Goal: Communication & Community: Answer question/provide support

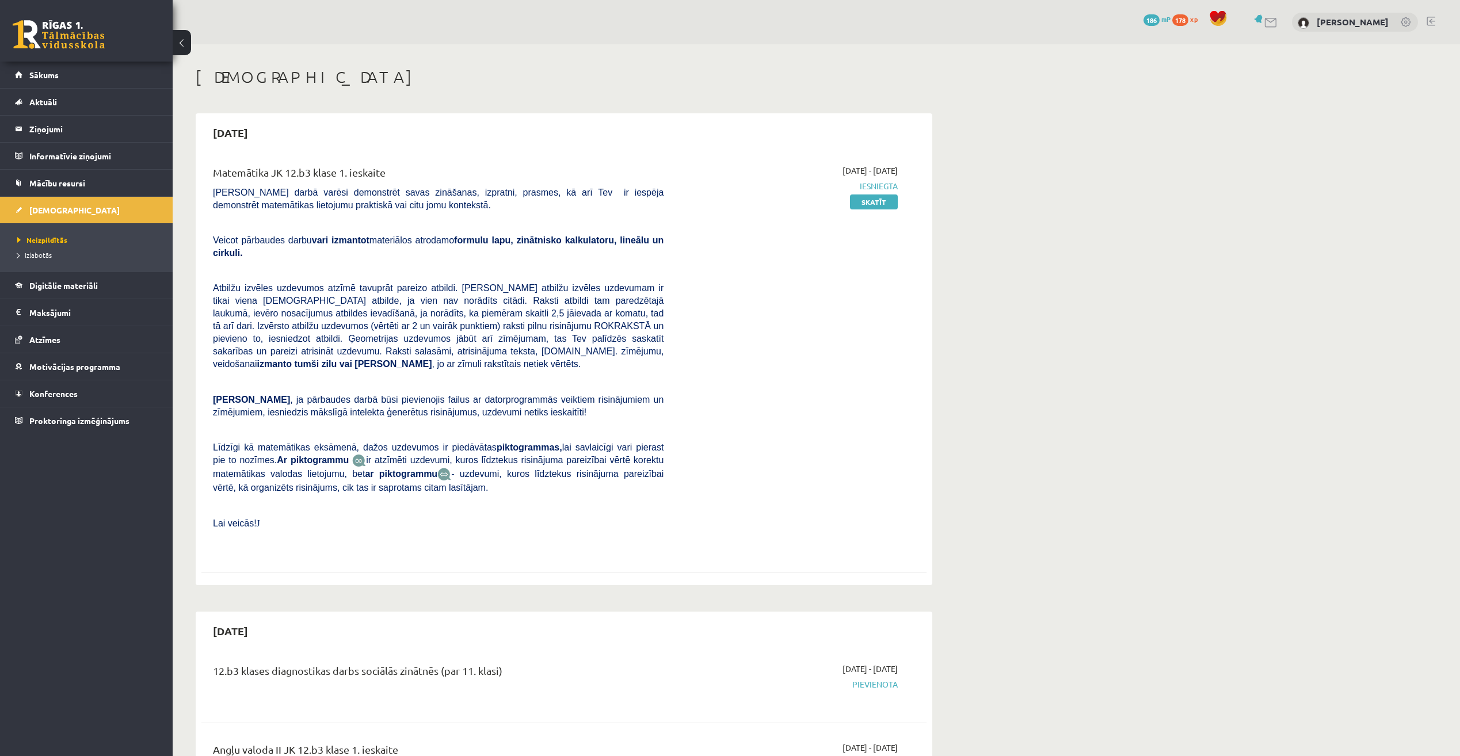
click at [885, 182] on span "Iesniegta" at bounding box center [789, 186] width 217 height 12
click at [877, 199] on link "Skatīt" at bounding box center [874, 202] width 48 height 15
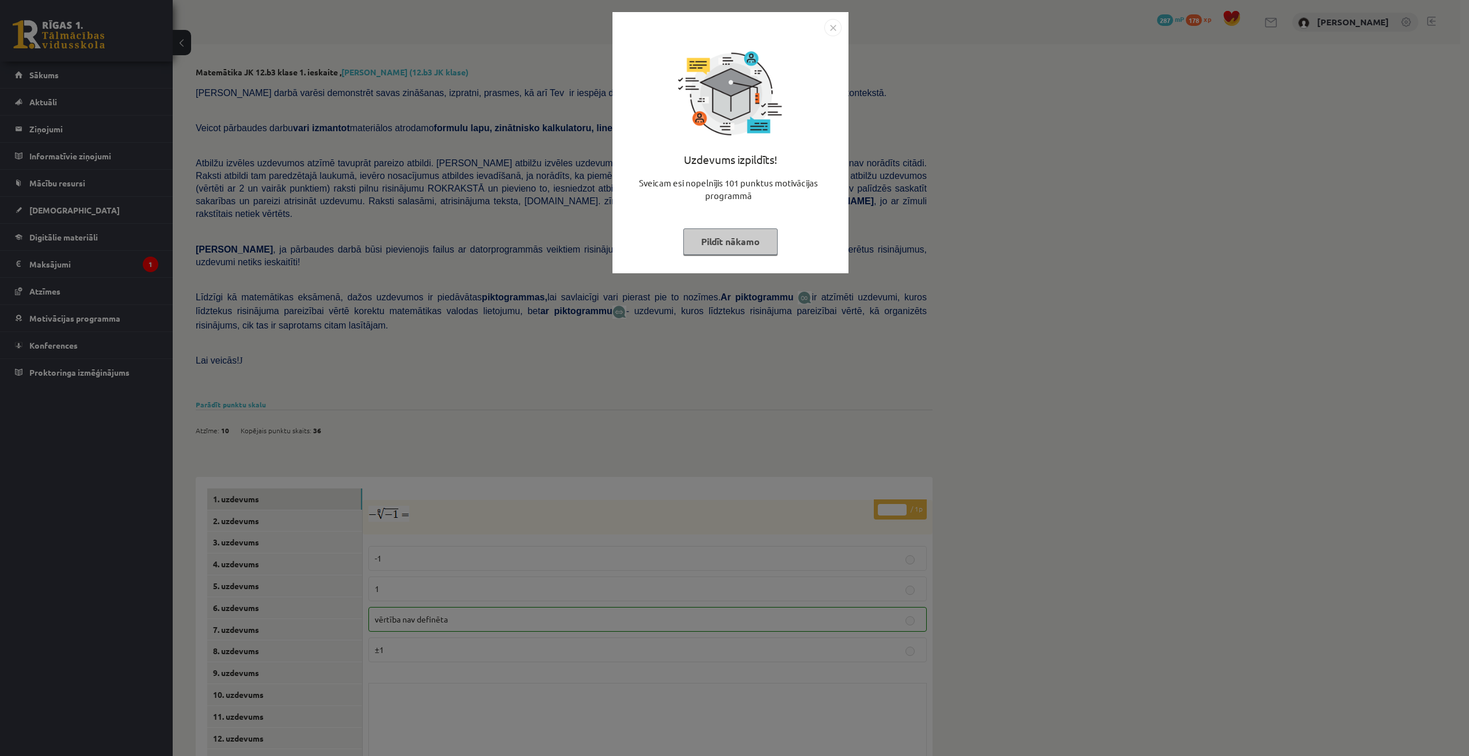
drag, startPoint x: 834, startPoint y: 28, endPoint x: 835, endPoint y: 37, distance: 9.9
click at [834, 28] on img "Close" at bounding box center [832, 27] width 17 height 17
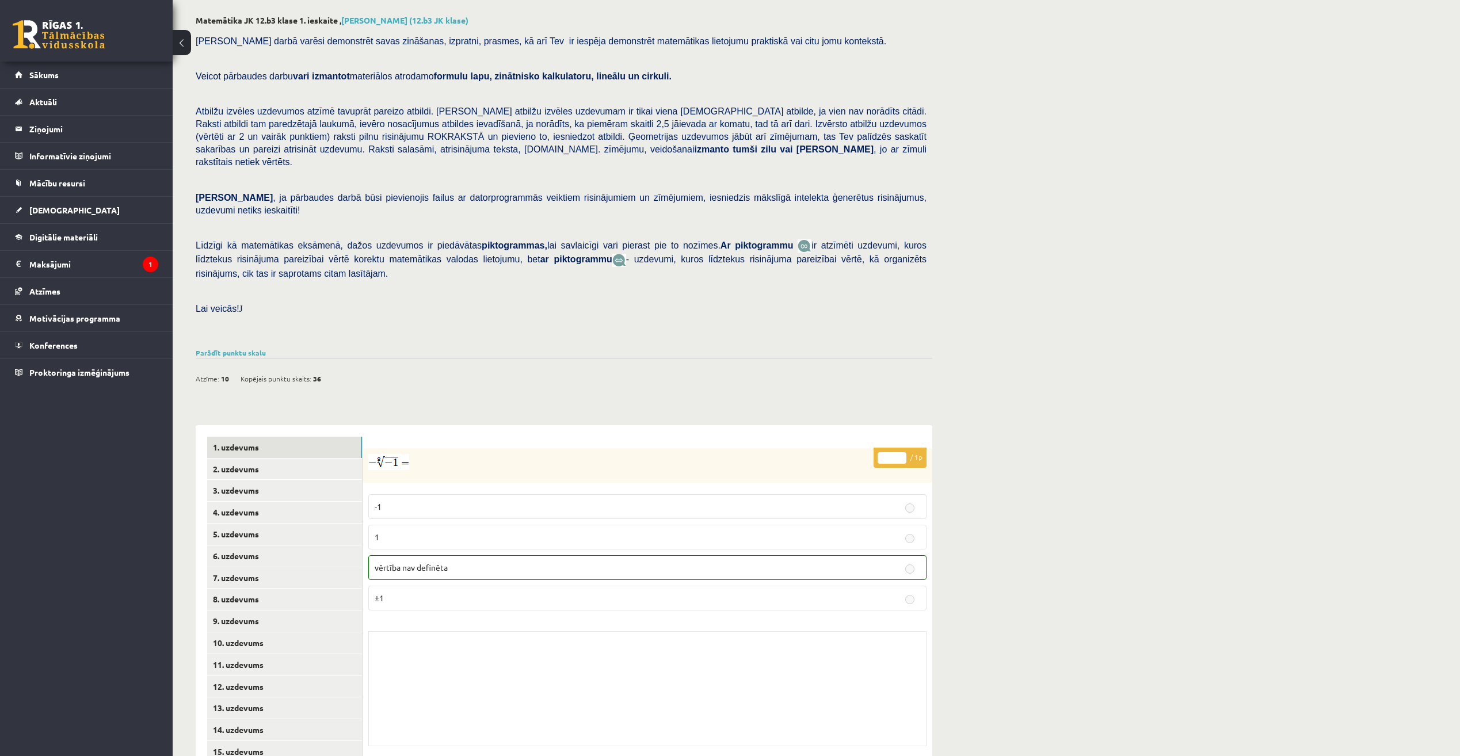
scroll to position [67, 0]
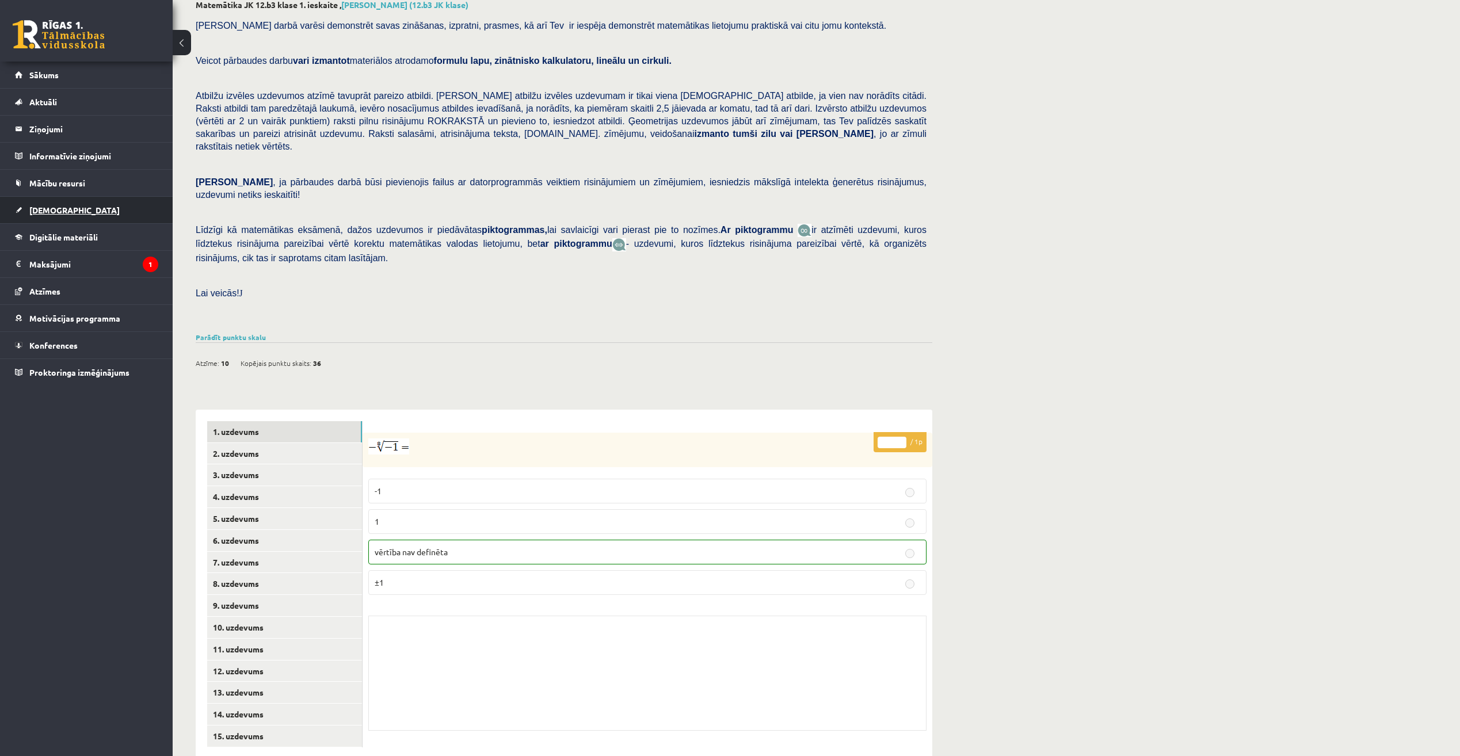
click at [84, 210] on link "[DEMOGRAPHIC_DATA]" at bounding box center [86, 210] width 143 height 26
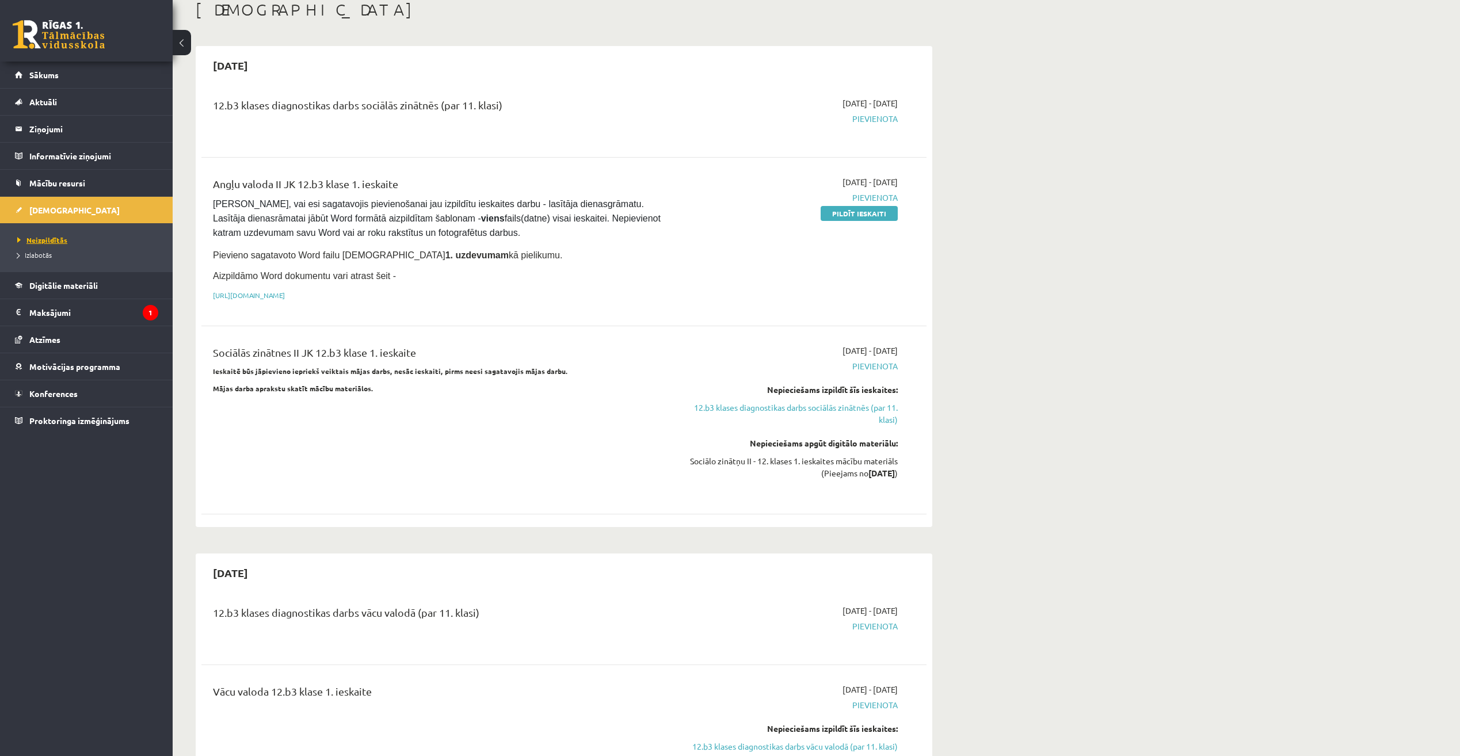
click at [59, 238] on span "Neizpildītās" at bounding box center [42, 239] width 50 height 9
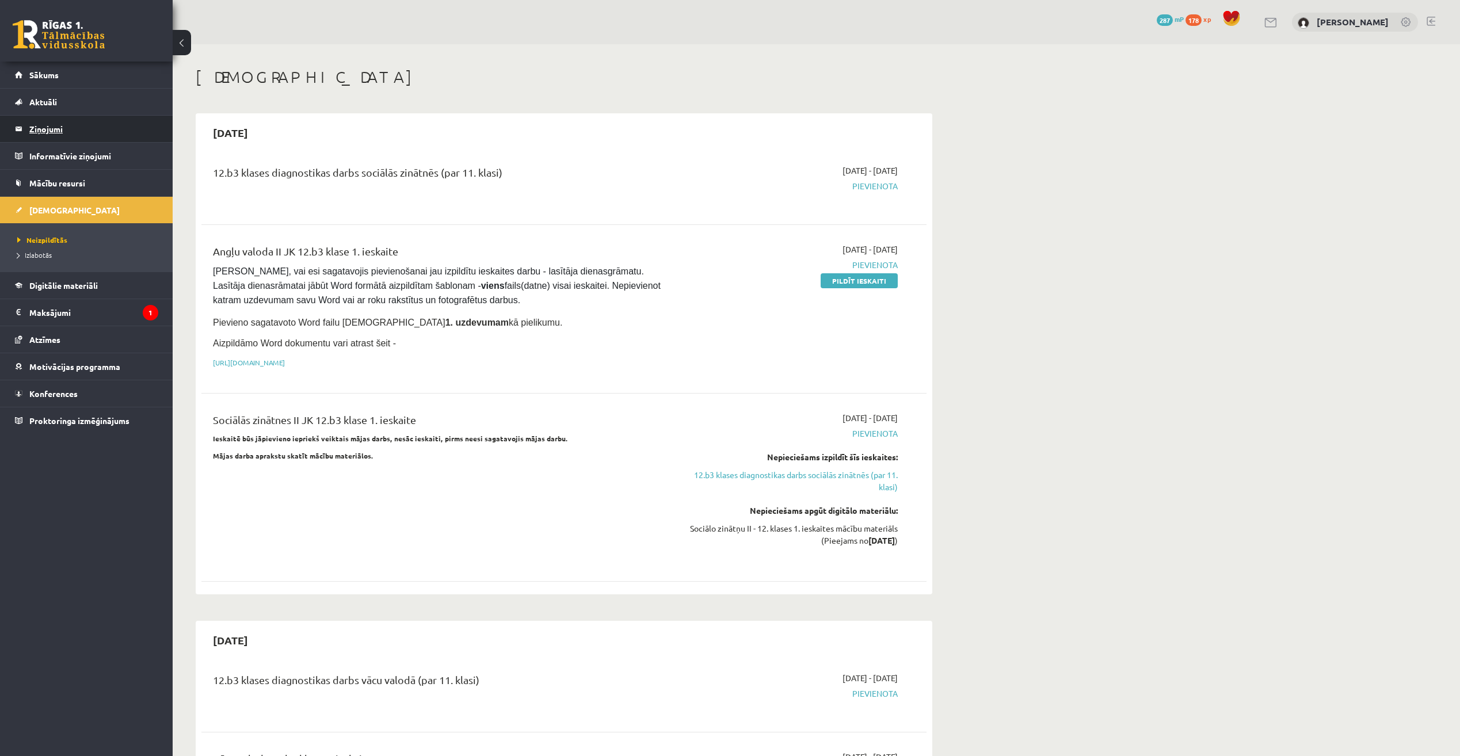
click at [45, 135] on legend "Ziņojumi 0" at bounding box center [93, 129] width 129 height 26
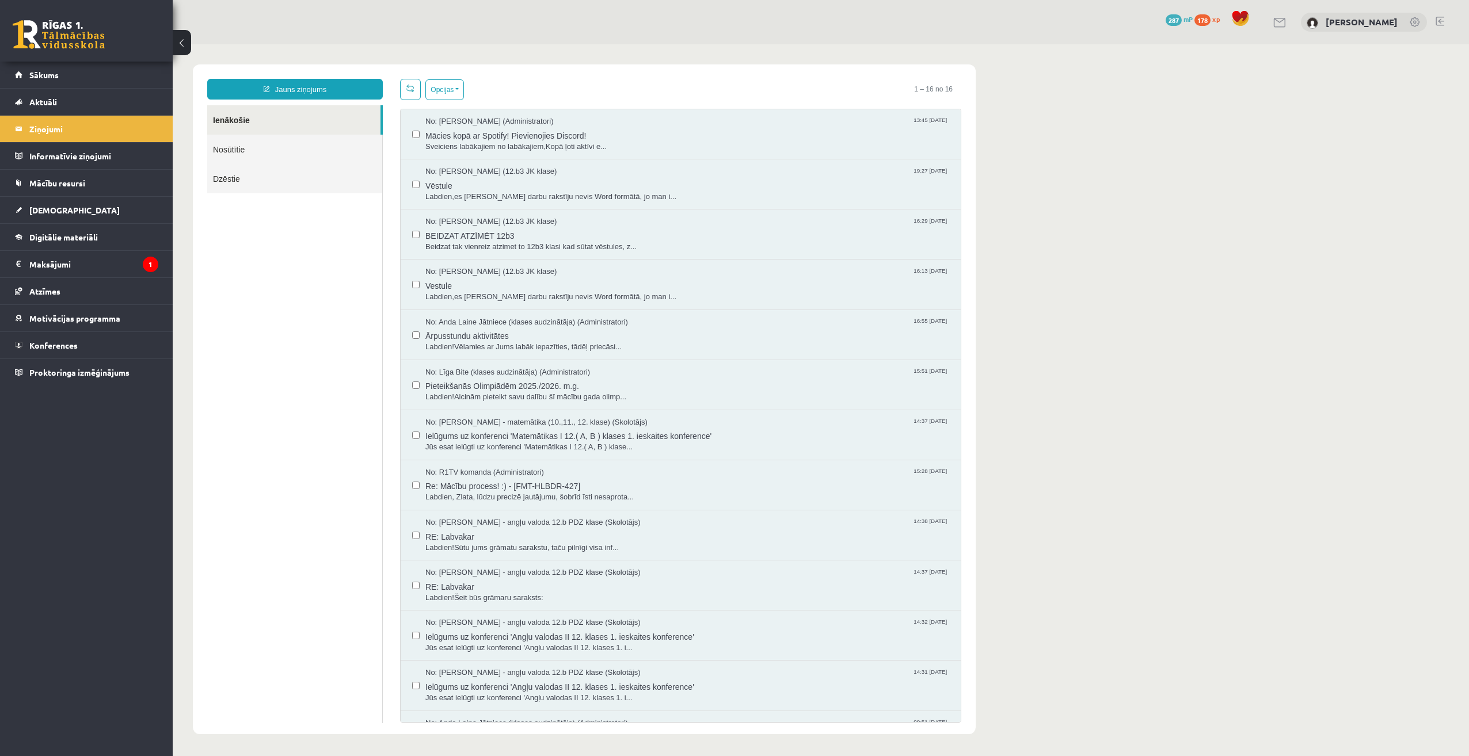
click at [241, 146] on link "Nosūtītie" at bounding box center [294, 149] width 175 height 29
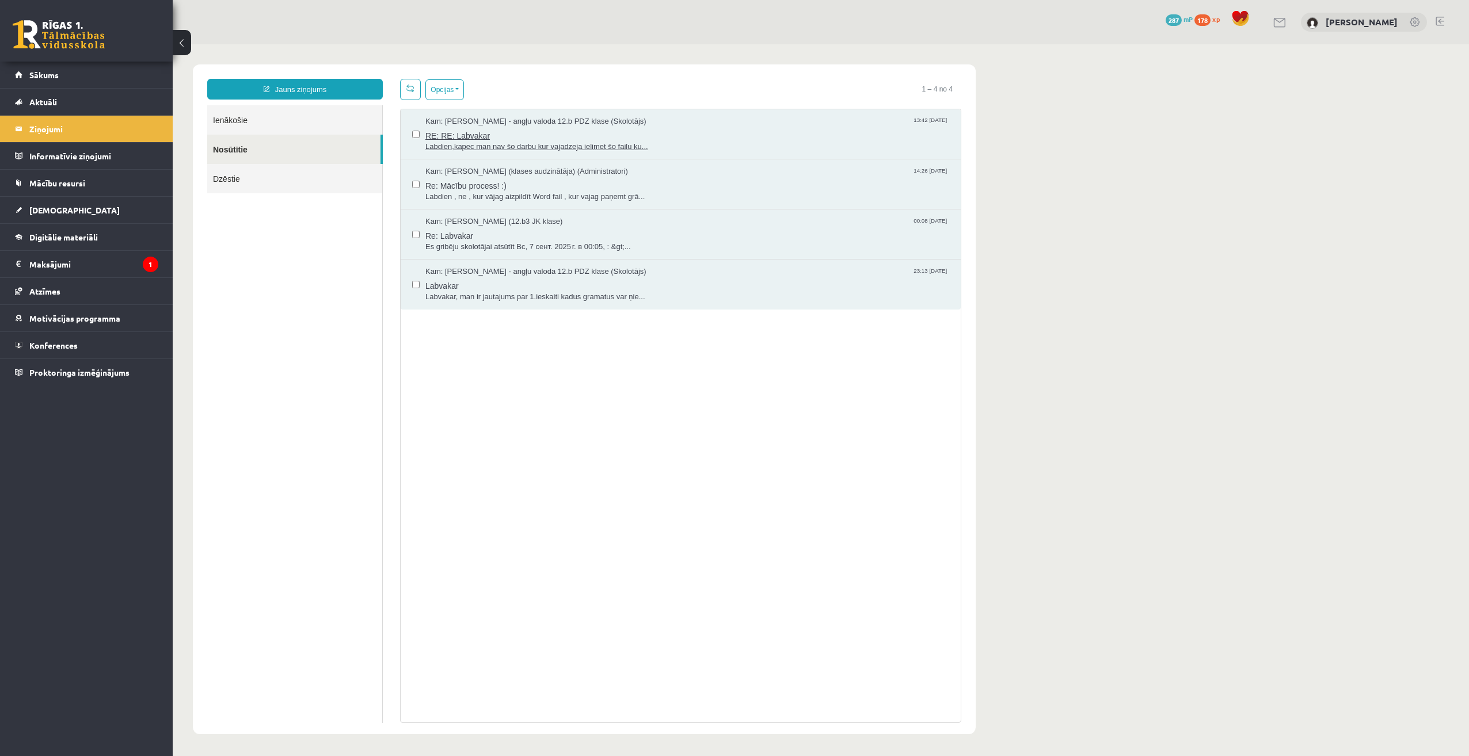
click at [558, 135] on span "RE: RE: Labvakar" at bounding box center [687, 134] width 524 height 14
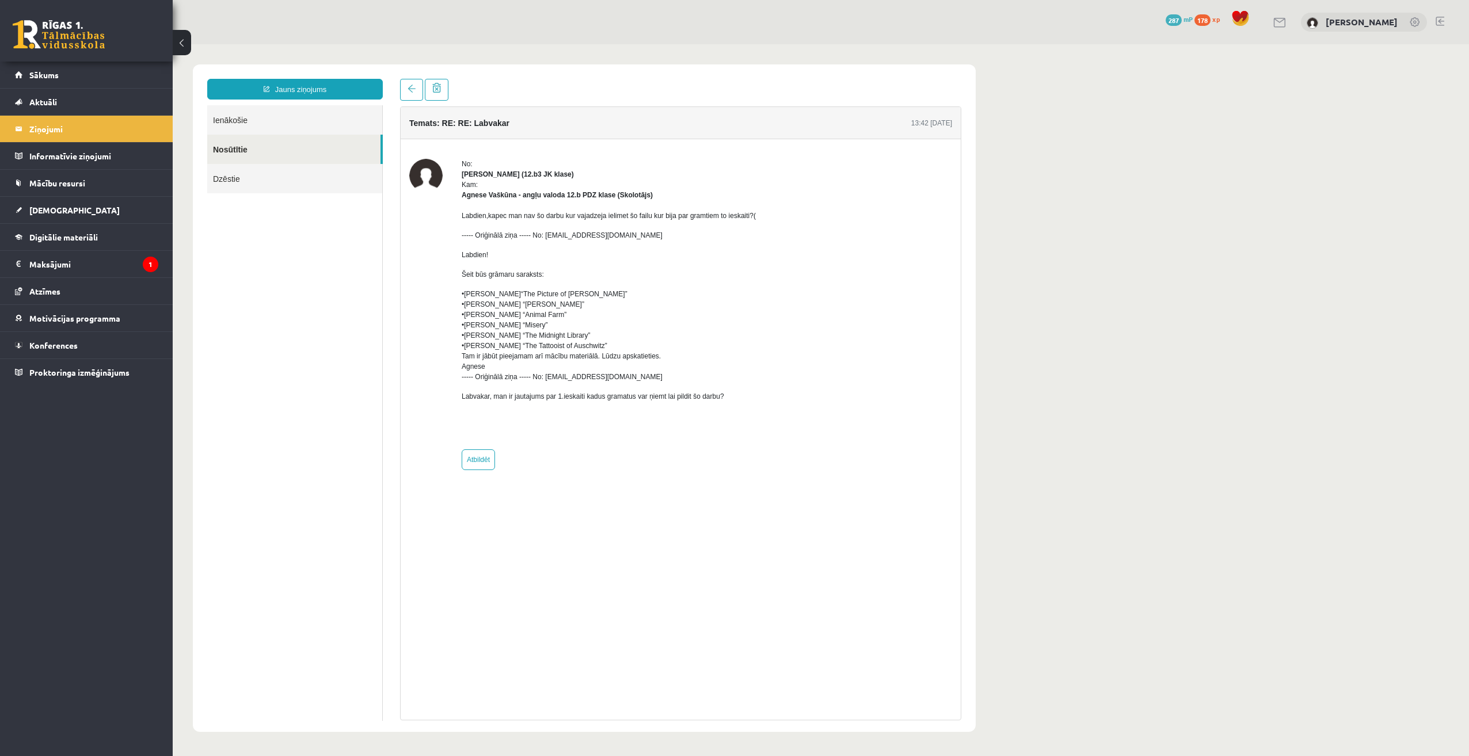
click at [488, 449] on div "No: Zlata Stankeviča (12.b3 JK klase) Kam: Agnese Vaškūna - angļu valoda 12.b P…" at bounding box center [609, 314] width 294 height 311
click at [489, 461] on link "Atbildēt" at bounding box center [478, 460] width 33 height 21
type input "**********"
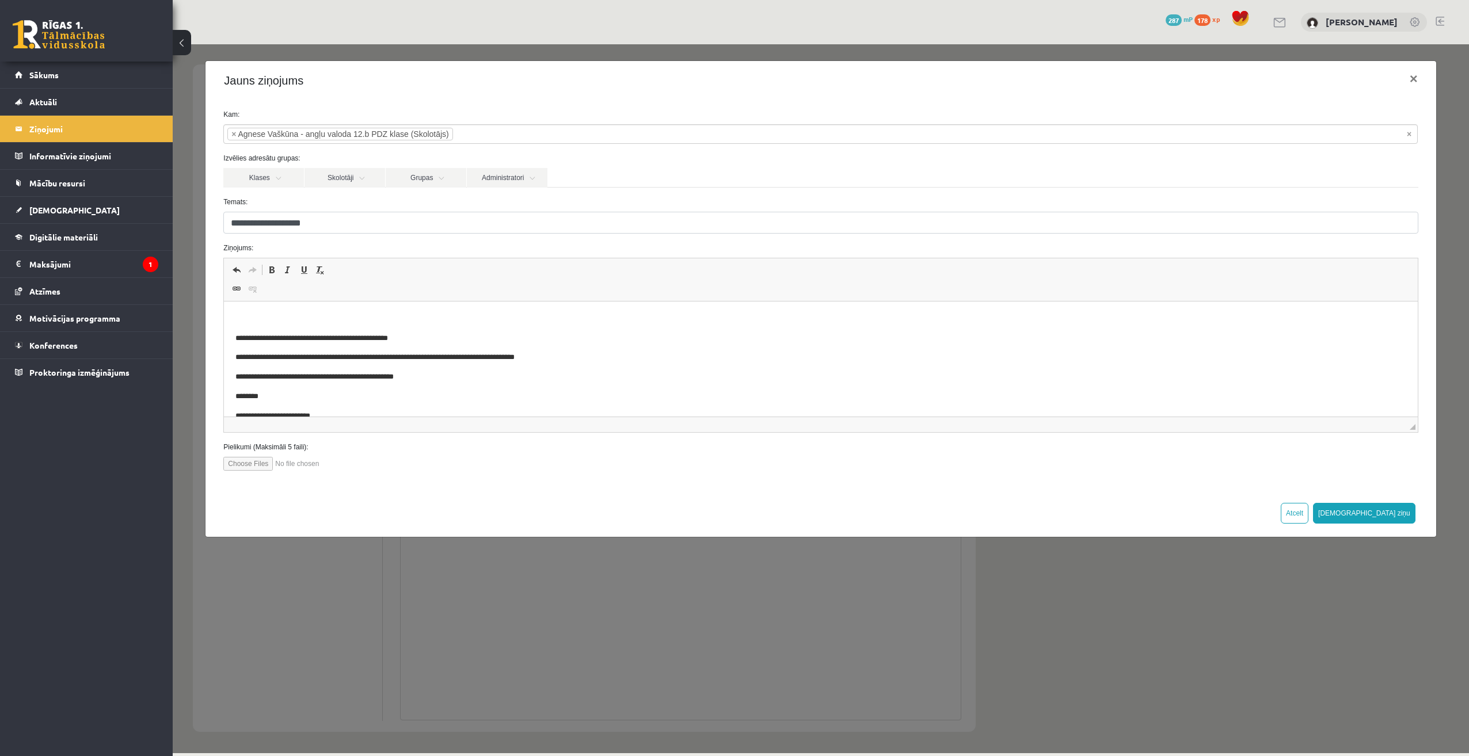
click at [520, 307] on html "**********" at bounding box center [820, 449] width 1193 height 294
click at [1384, 513] on button "Sūtīt ziņu" at bounding box center [1364, 513] width 102 height 21
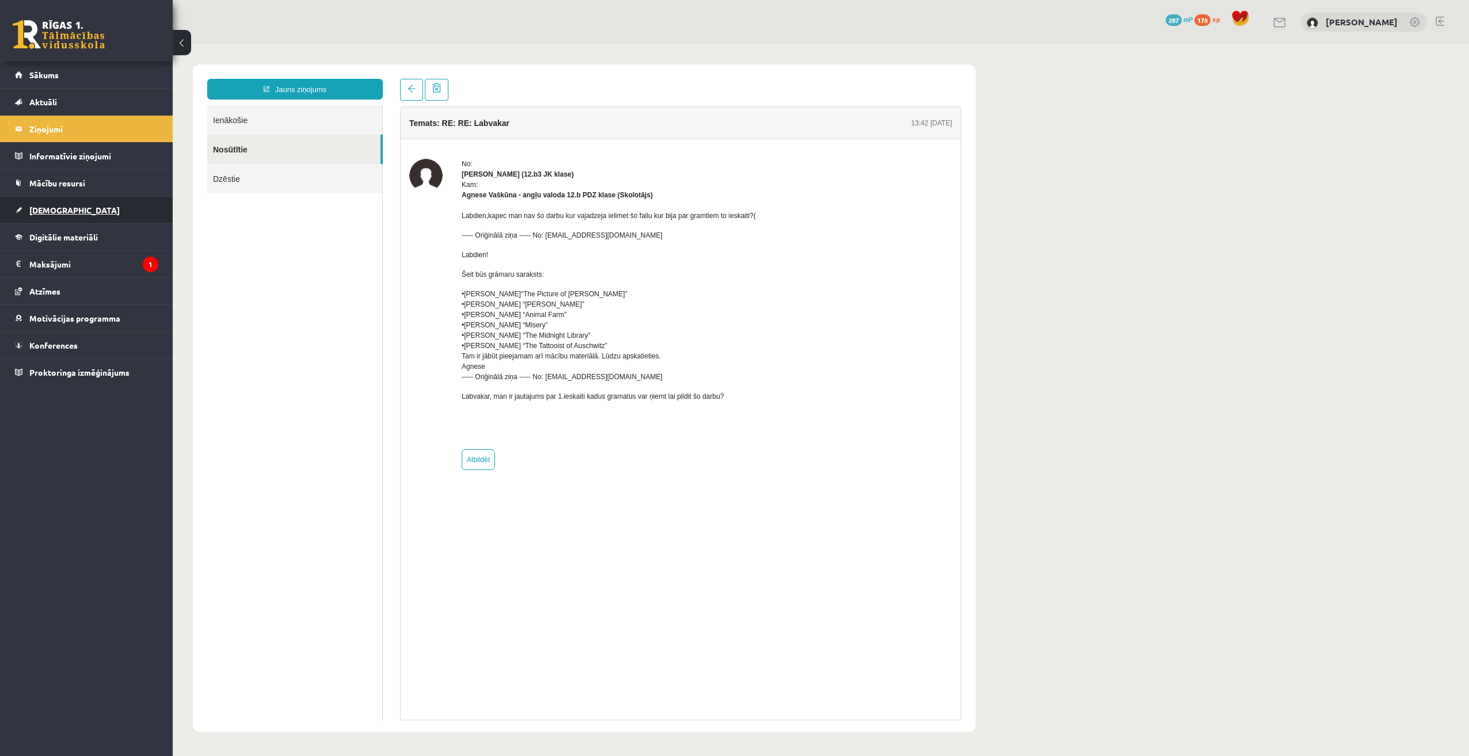
click at [62, 207] on span "[DEMOGRAPHIC_DATA]" at bounding box center [74, 210] width 90 height 10
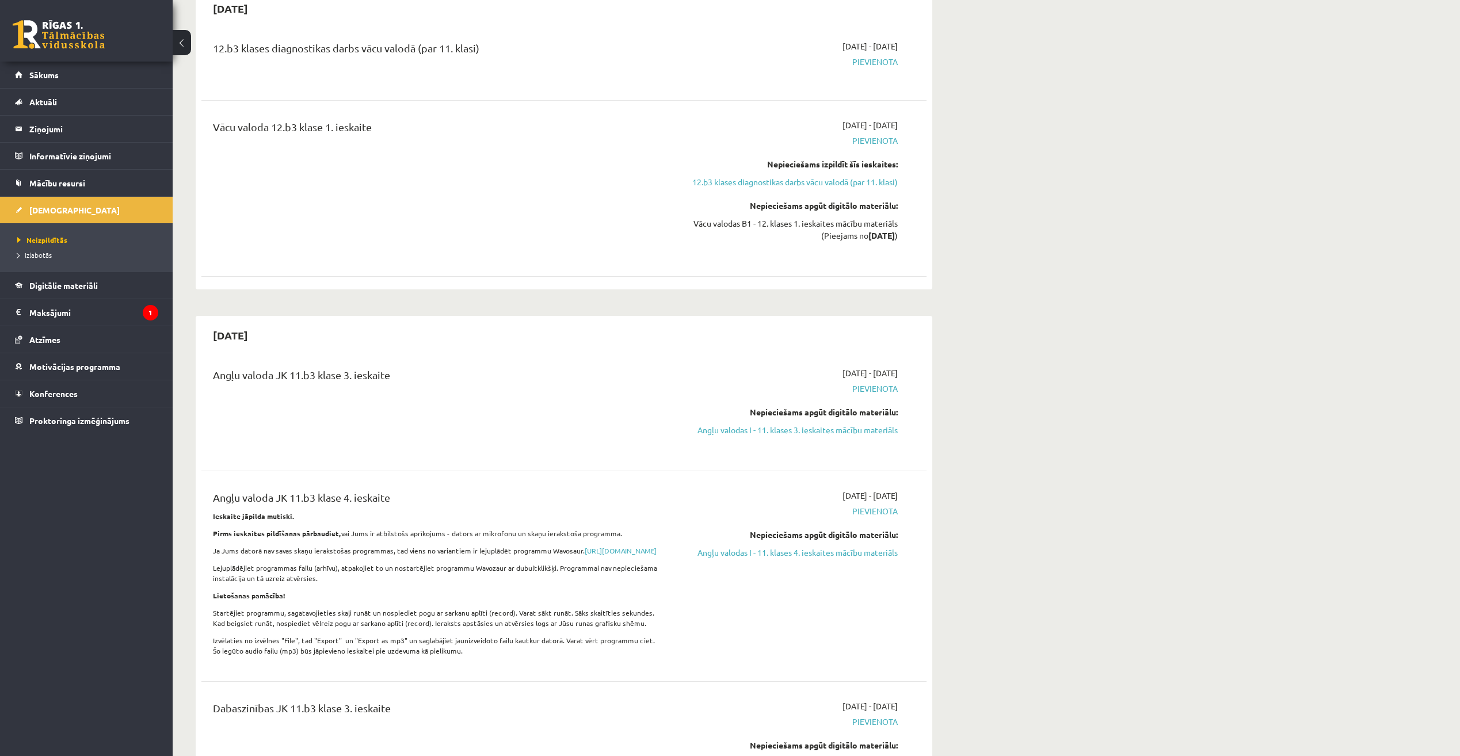
scroll to position [633, 0]
